Goal: Task Accomplishment & Management: Use online tool/utility

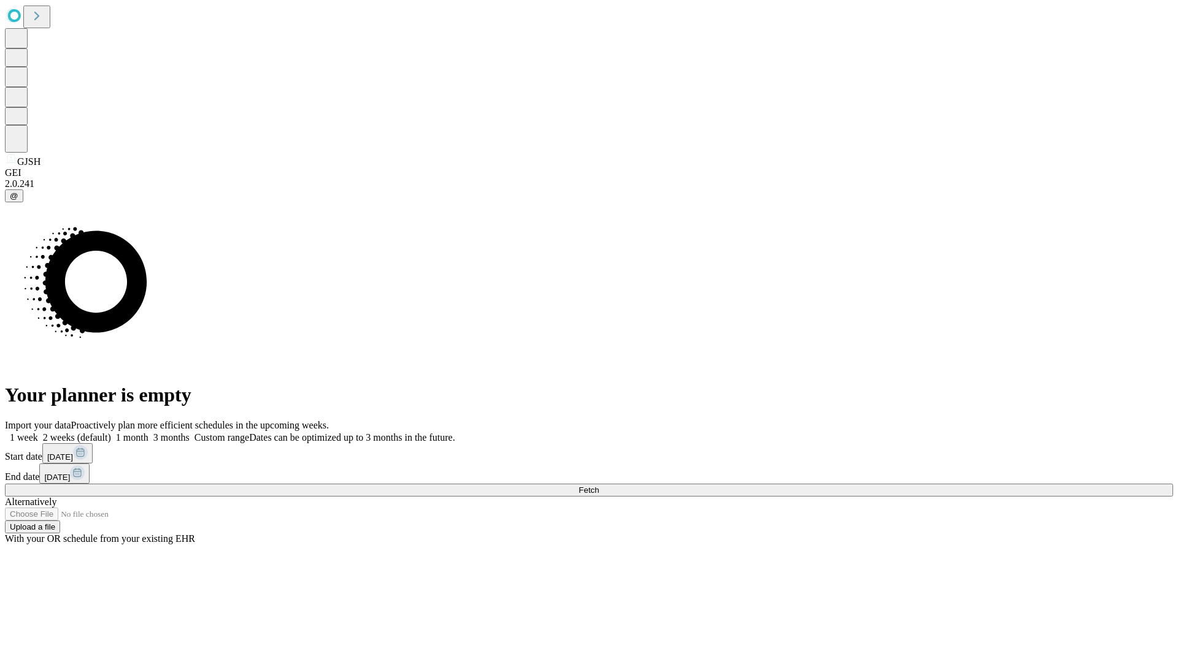
click at [599, 486] on span "Fetch" at bounding box center [588, 490] width 20 height 9
